Goal: Information Seeking & Learning: Find specific fact

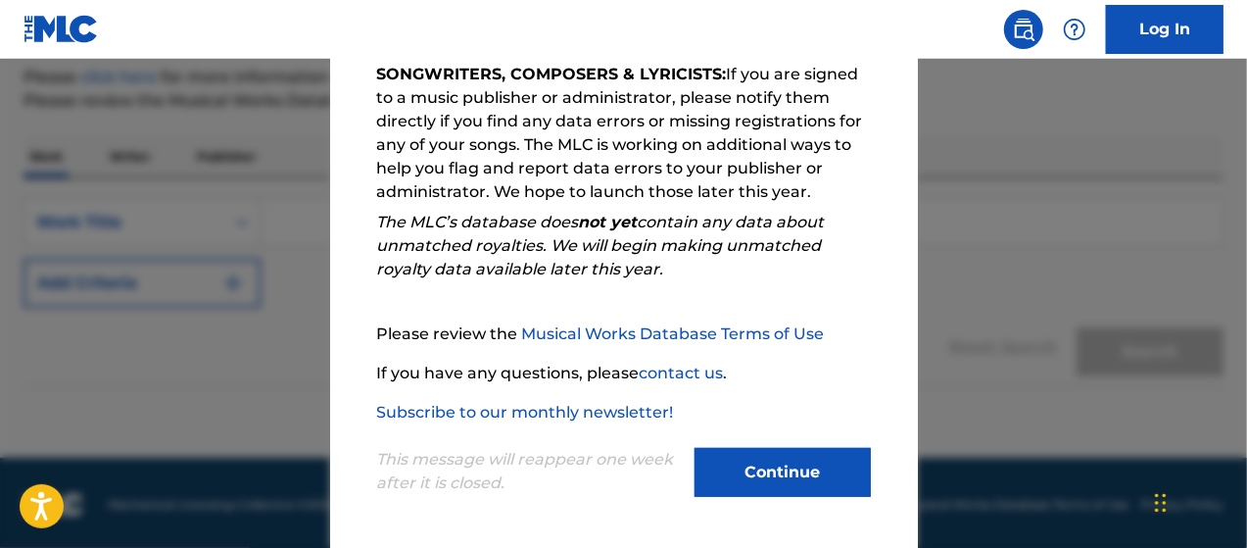
scroll to position [241, 0]
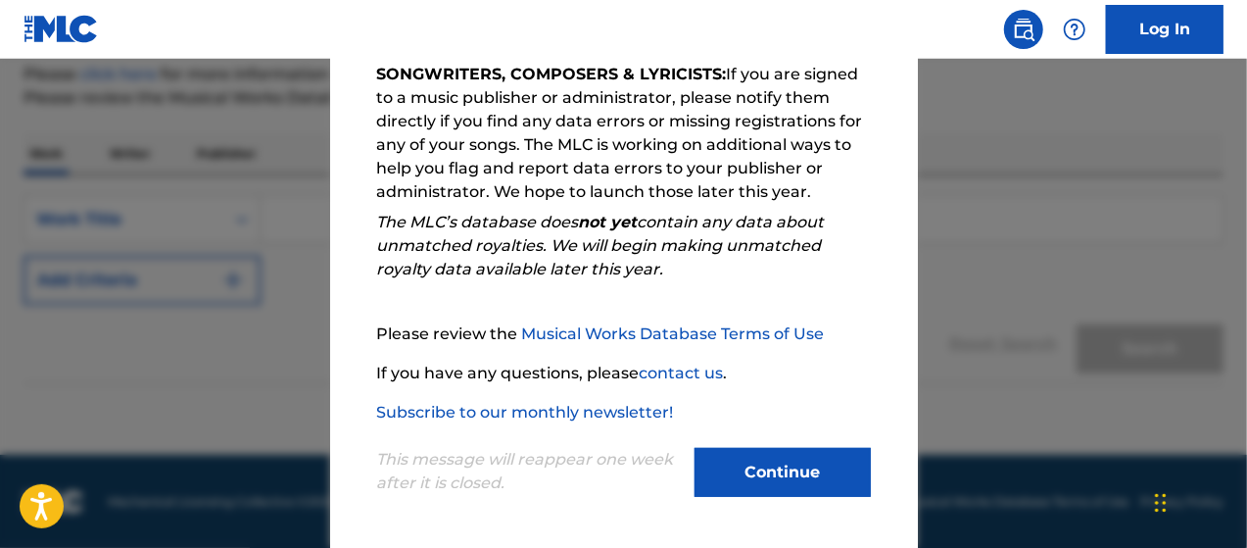
click at [793, 462] on button "Continue" at bounding box center [783, 472] width 176 height 49
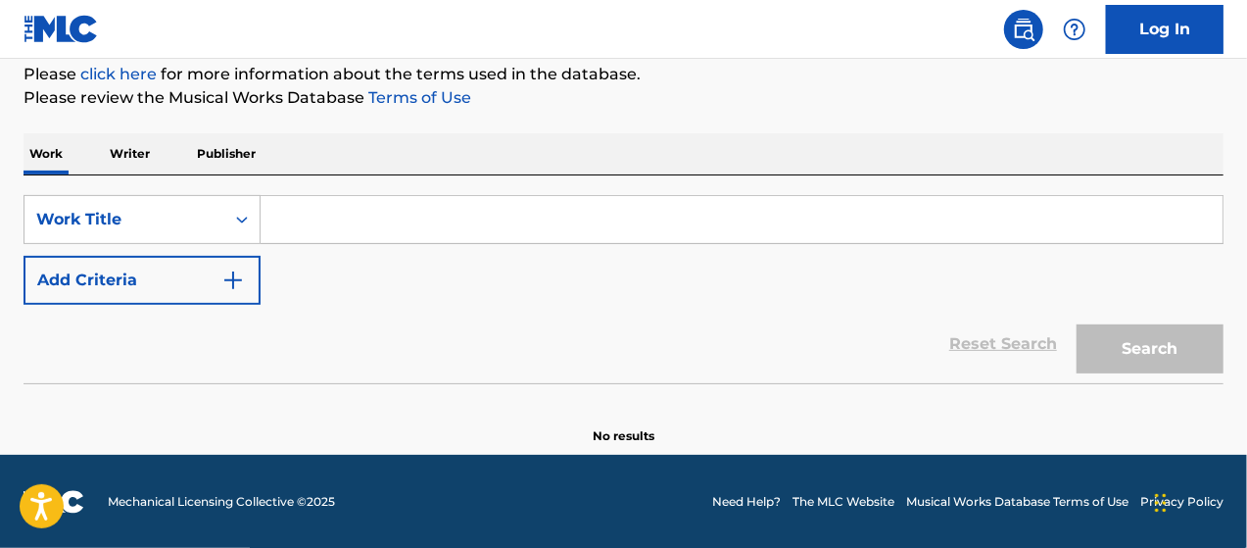
click at [417, 226] on input "Search Form" at bounding box center [742, 219] width 962 height 47
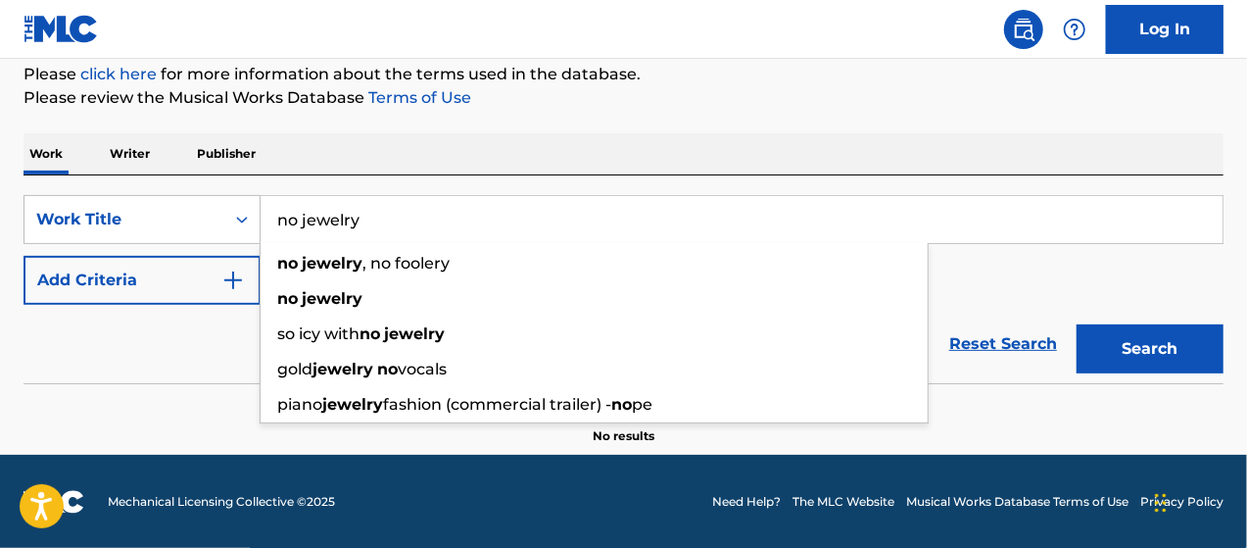
type input "no jewelry"
click at [1077, 324] on button "Search" at bounding box center [1150, 348] width 147 height 49
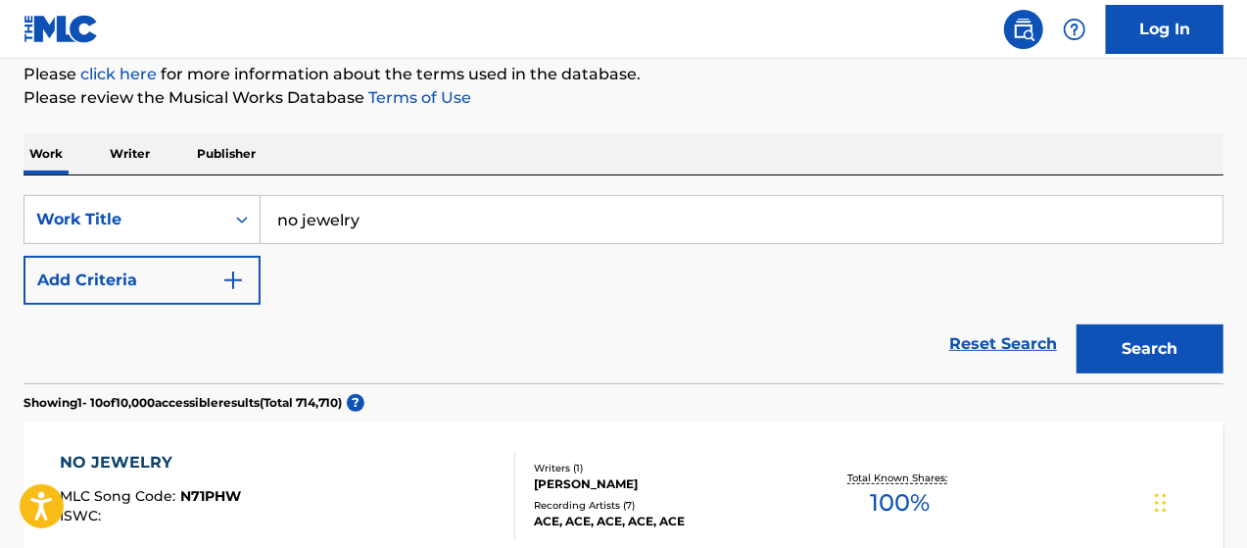
click at [202, 275] on button "Add Criteria" at bounding box center [142, 280] width 237 height 49
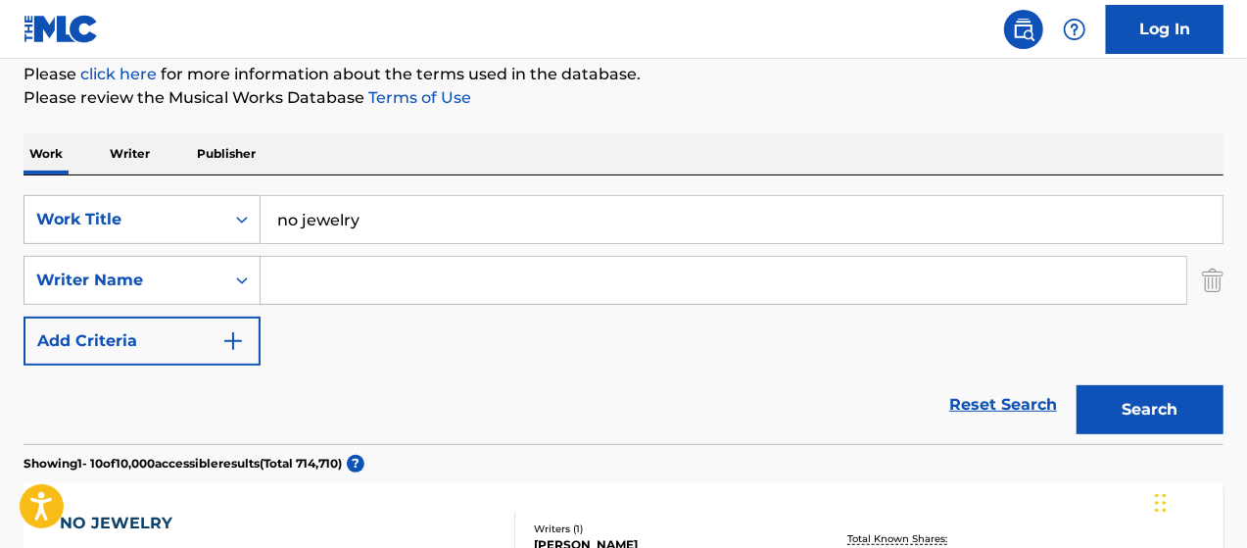
click at [359, 288] on input "Search Form" at bounding box center [724, 280] width 926 height 47
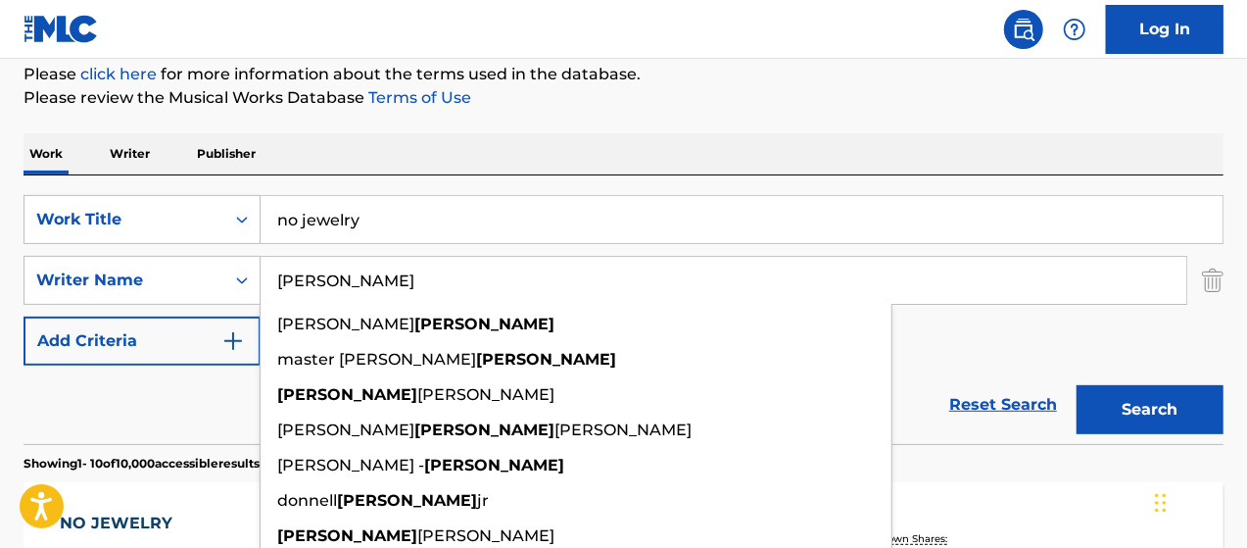
type input "[PERSON_NAME]"
click at [1077, 385] on button "Search" at bounding box center [1150, 409] width 147 height 49
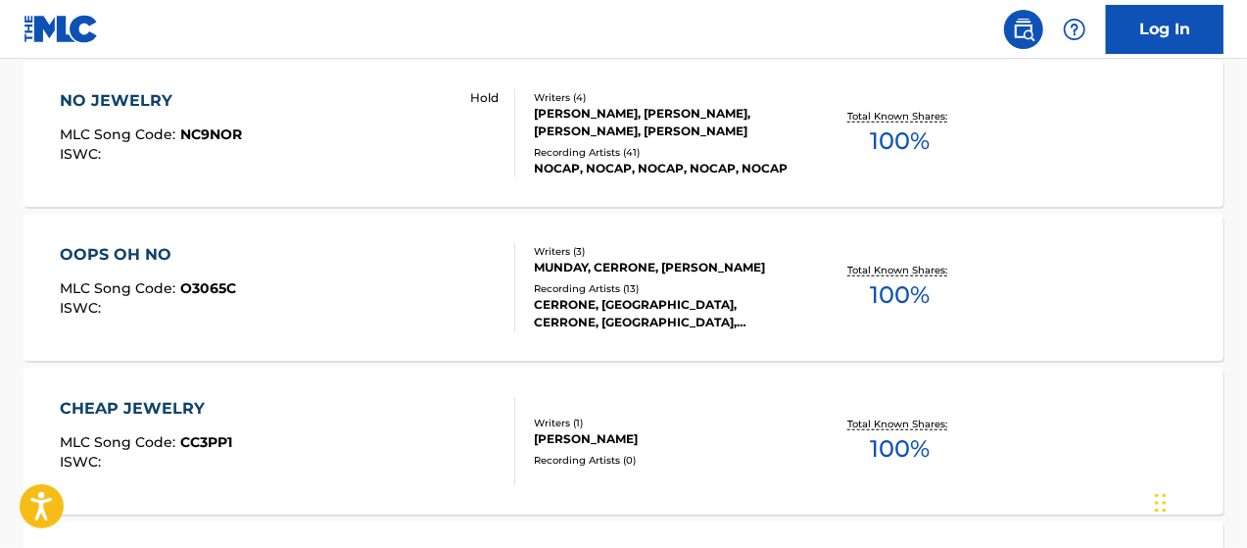
scroll to position [633, 0]
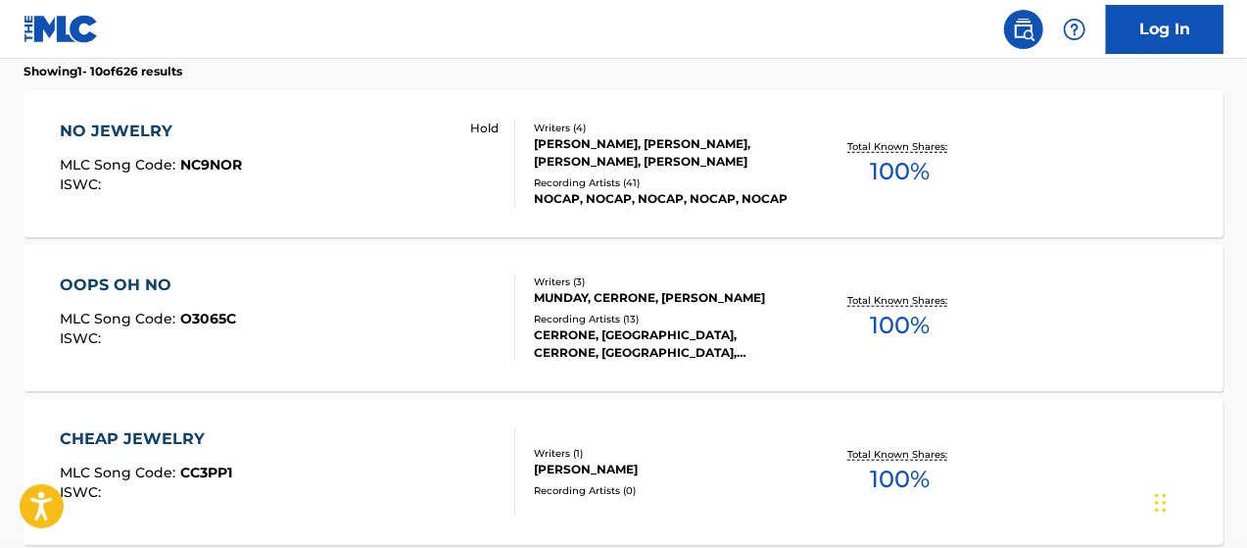
click at [694, 108] on div "NO JEWELRY MLC Song Code : NC9NOR ISWC : Hold Writers ( 4 ) [PERSON_NAME], [PER…" at bounding box center [624, 163] width 1200 height 147
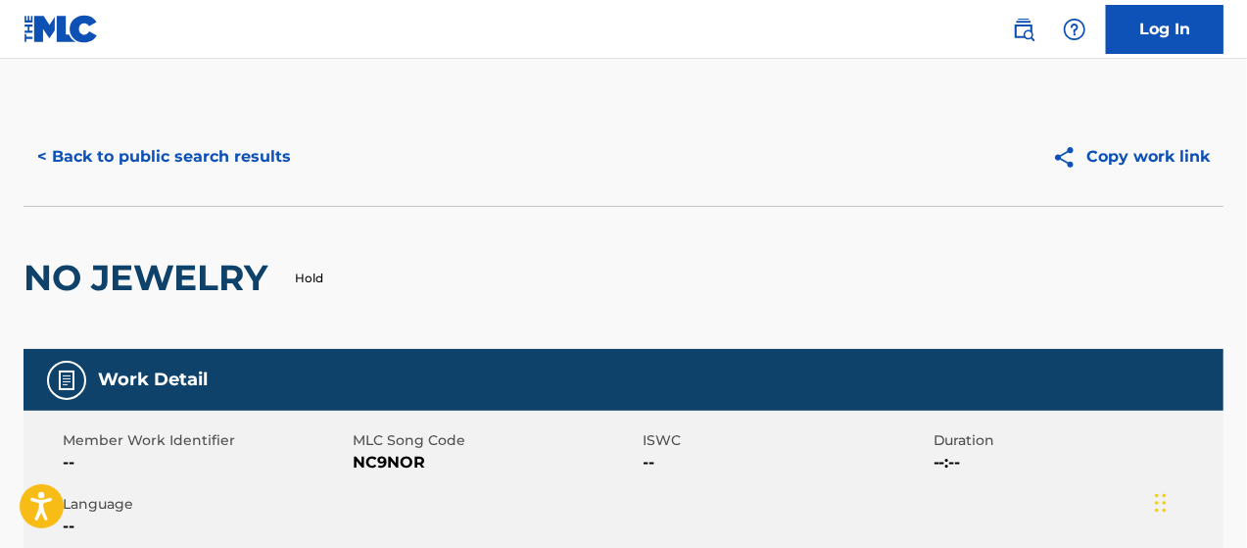
click at [56, 156] on button "< Back to public search results" at bounding box center [164, 156] width 281 height 49
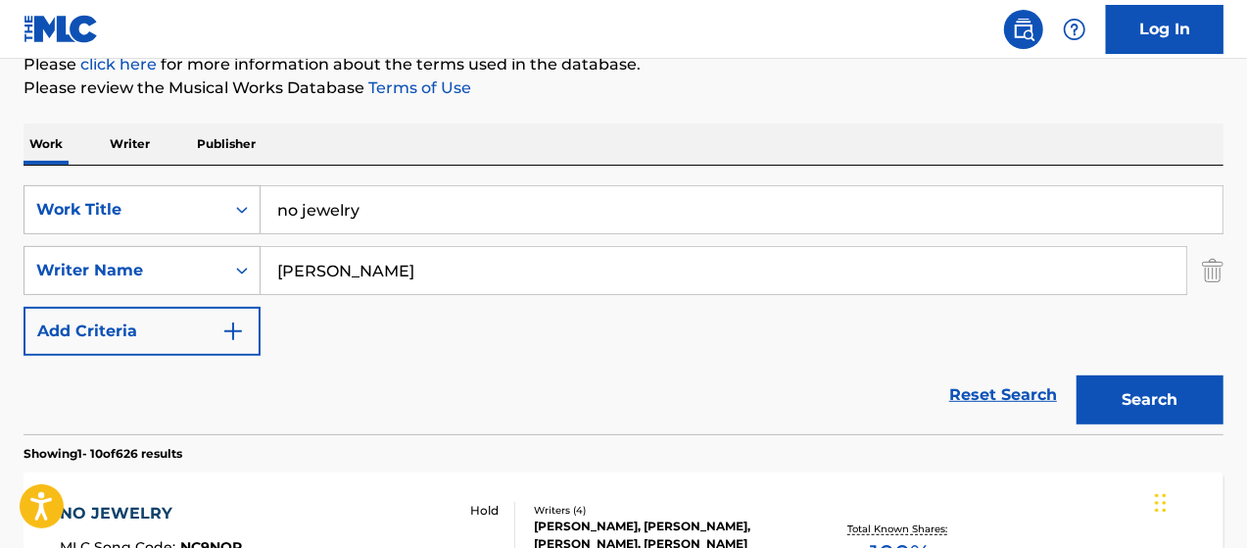
scroll to position [294, 0]
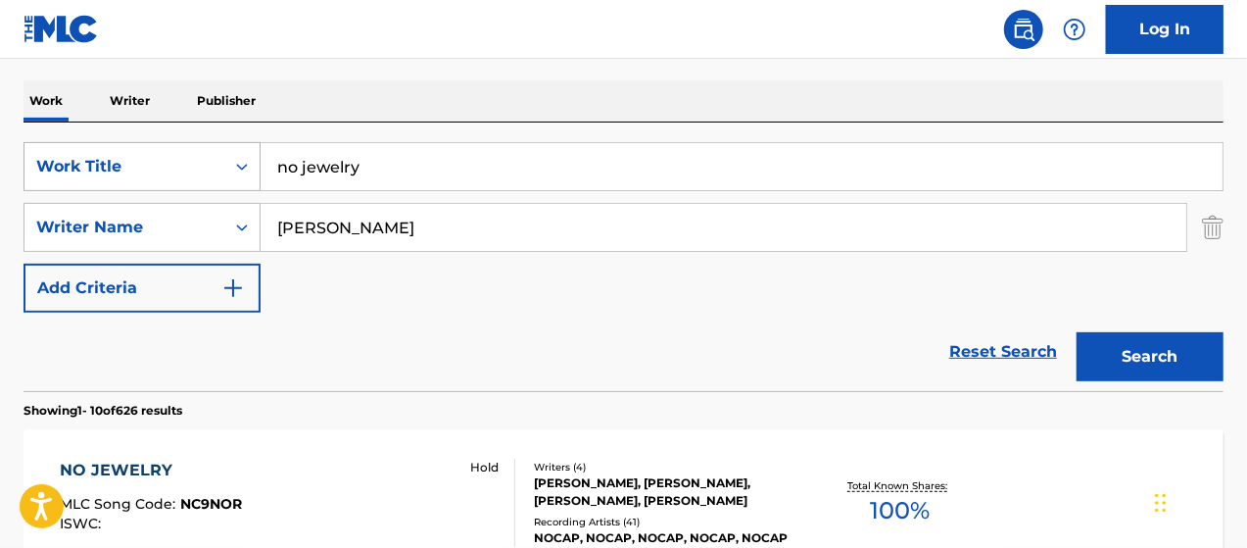
drag, startPoint x: 385, startPoint y: 178, endPoint x: 174, endPoint y: 171, distance: 210.7
click at [176, 172] on div "SearchWithCriteria62731b43-d051-4b89-a5b5-dfff1f8b05f0 Work Title no jewelry" at bounding box center [624, 166] width 1200 height 49
paste input "Slow Motion"
type input "Slow Motion"
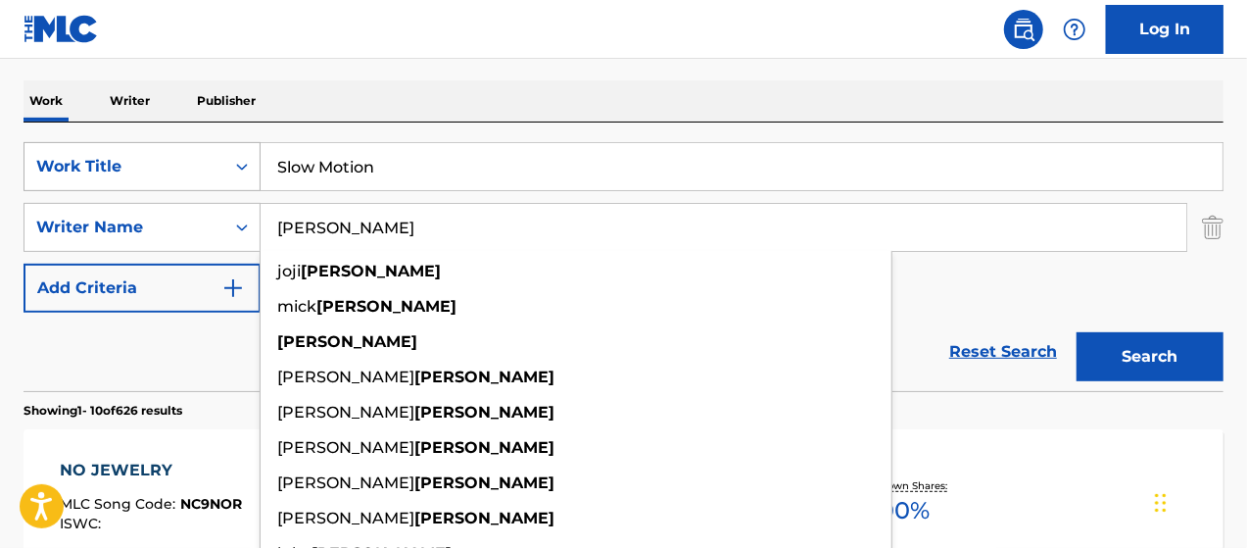
type input "[PERSON_NAME]"
click at [1077, 332] on button "Search" at bounding box center [1150, 356] width 147 height 49
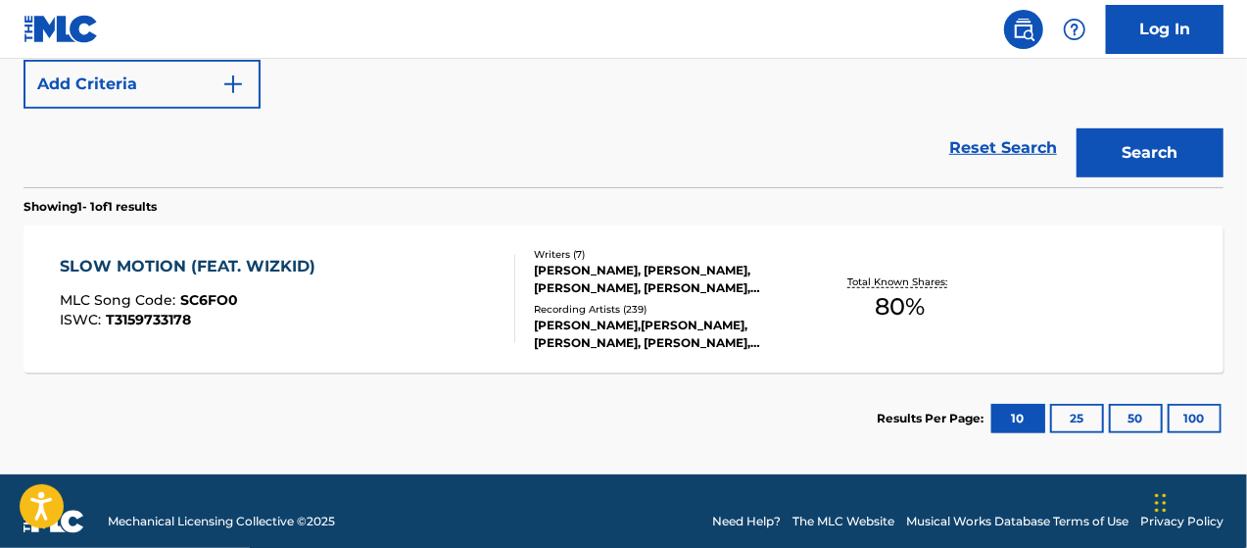
scroll to position [517, 0]
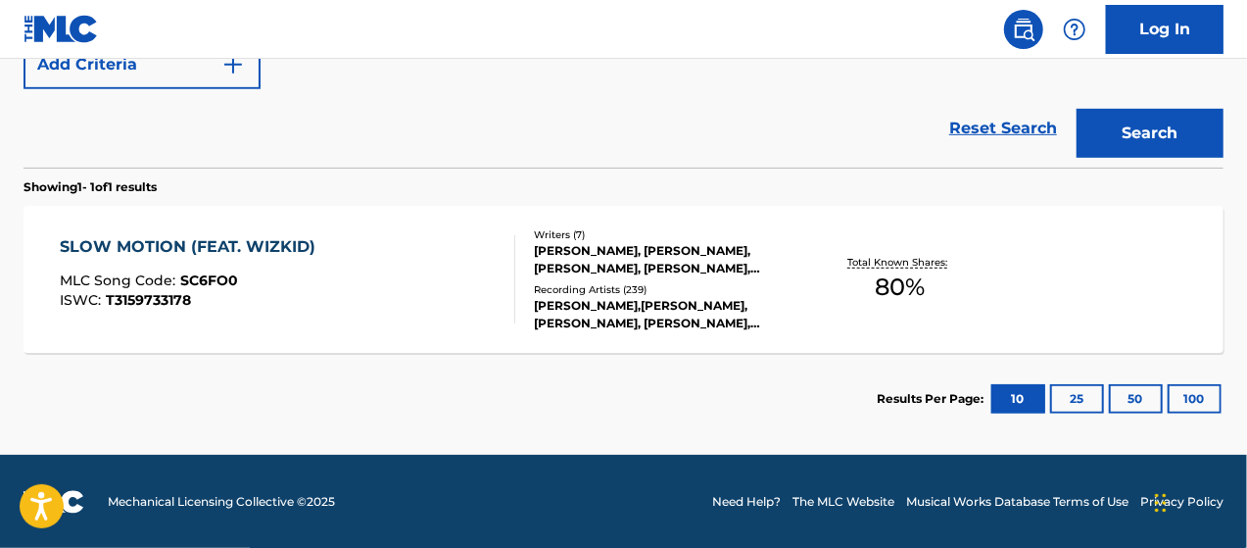
click at [419, 267] on div "SLOW MOTION (FEAT. WIZKID) MLC Song Code : SC6FO0 ISWC : T3159733178" at bounding box center [288, 279] width 456 height 88
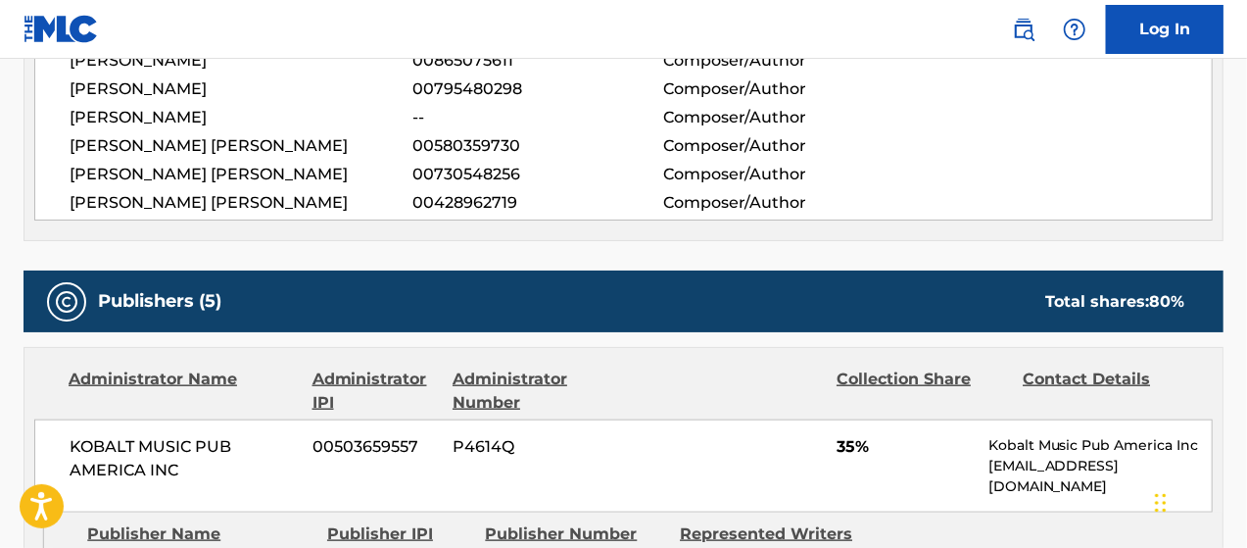
scroll to position [784, 0]
